Goal: Task Accomplishment & Management: Complete application form

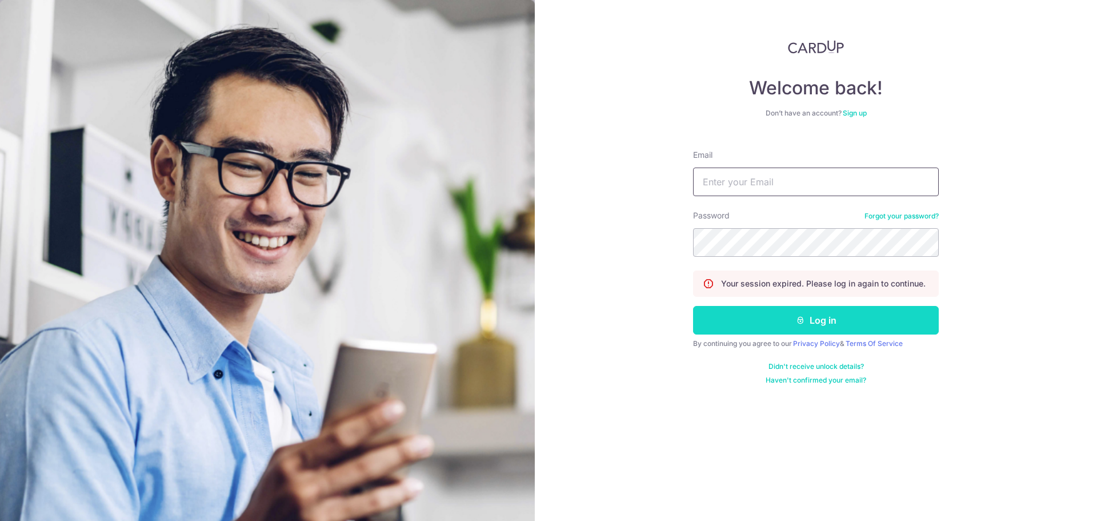
type input "[DOMAIN_NAME][EMAIL_ADDRESS][DOMAIN_NAME]"
click at [807, 326] on button "Log in" at bounding box center [816, 320] width 246 height 29
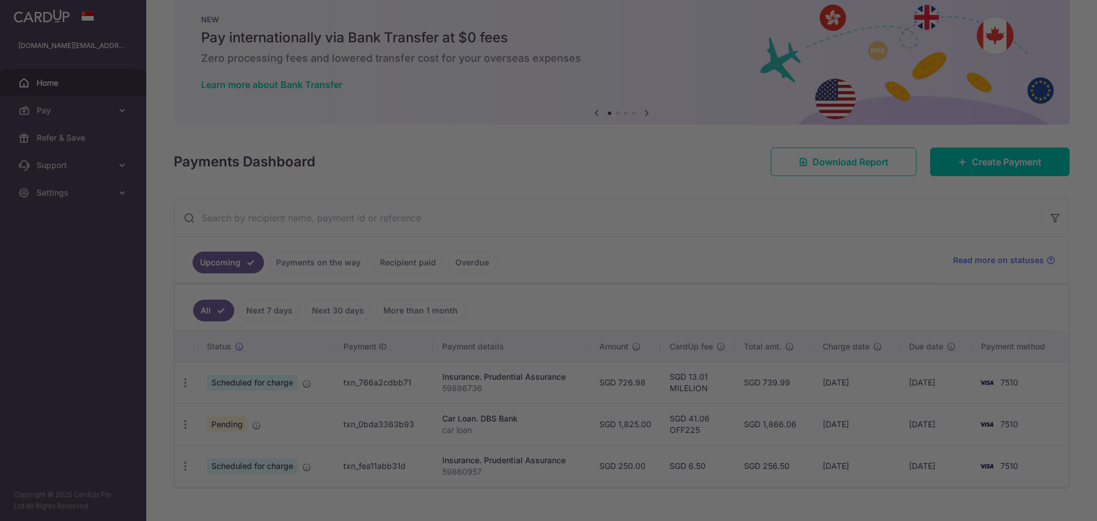
scroll to position [43, 0]
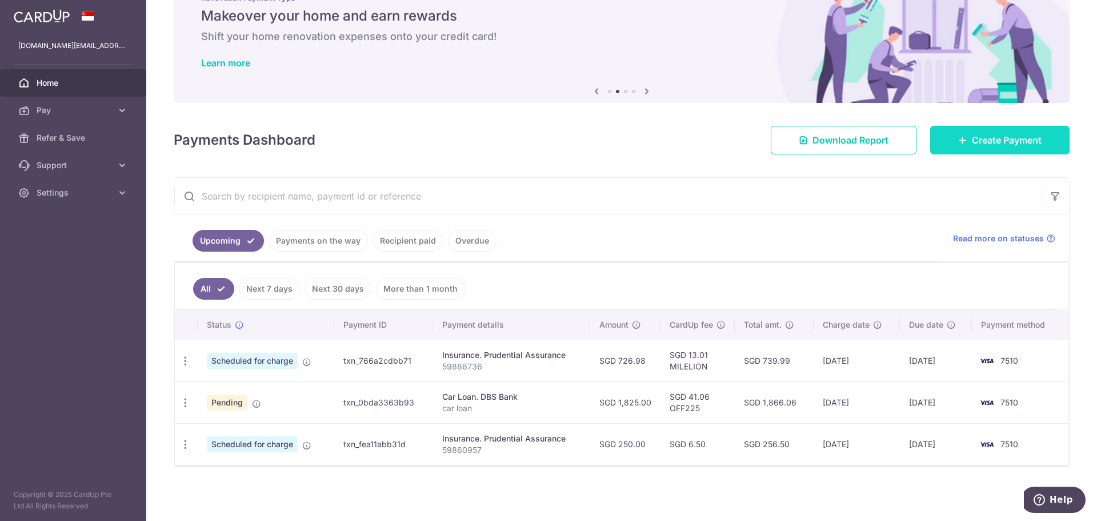
click at [996, 127] on link "Create Payment" at bounding box center [1000, 140] width 139 height 29
